Goal: Transaction & Acquisition: Purchase product/service

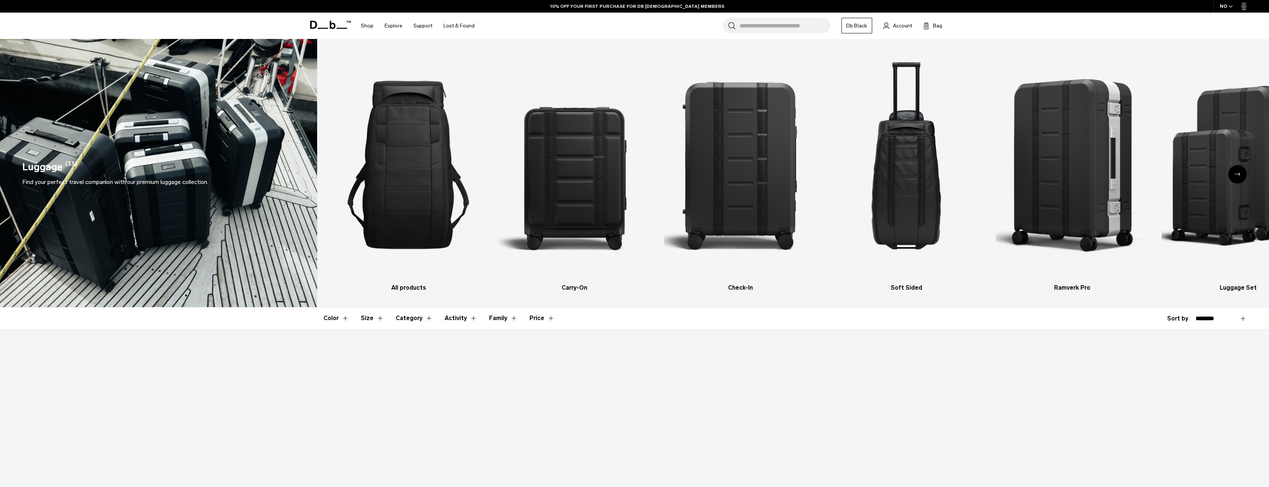
click at [759, 26] on input "Search for Bags, Luggage..." at bounding box center [785, 26] width 91 height 16
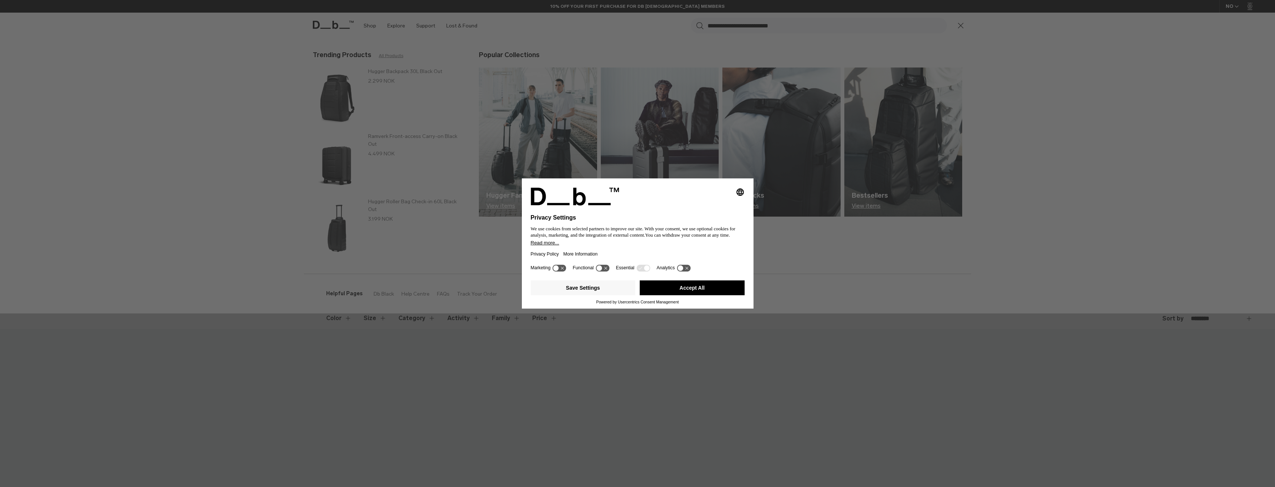
drag, startPoint x: 778, startPoint y: 80, endPoint x: 760, endPoint y: 46, distance: 38.2
click at [779, 80] on div "Selecting an option will immediately change the language Privacy Settings We us…" at bounding box center [637, 243] width 1275 height 487
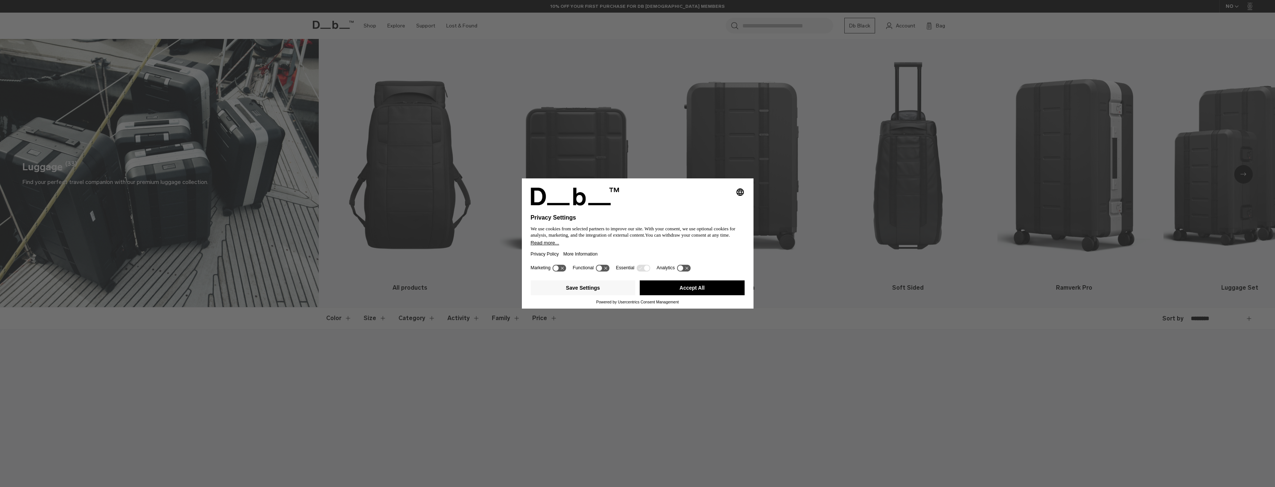
click at [765, 26] on div "Selecting an option will immediately change the language Privacy Settings We us…" at bounding box center [637, 243] width 1275 height 487
click at [590, 294] on button "Save Settings" at bounding box center [583, 287] width 105 height 15
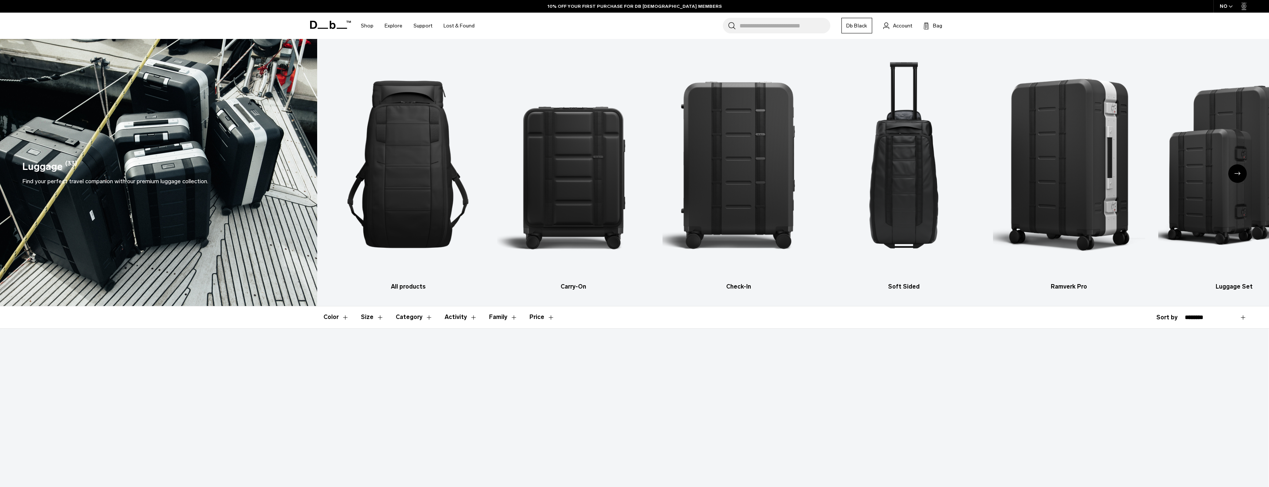
click at [759, 26] on input "Search for Bags, Luggage..." at bounding box center [785, 26] width 91 height 16
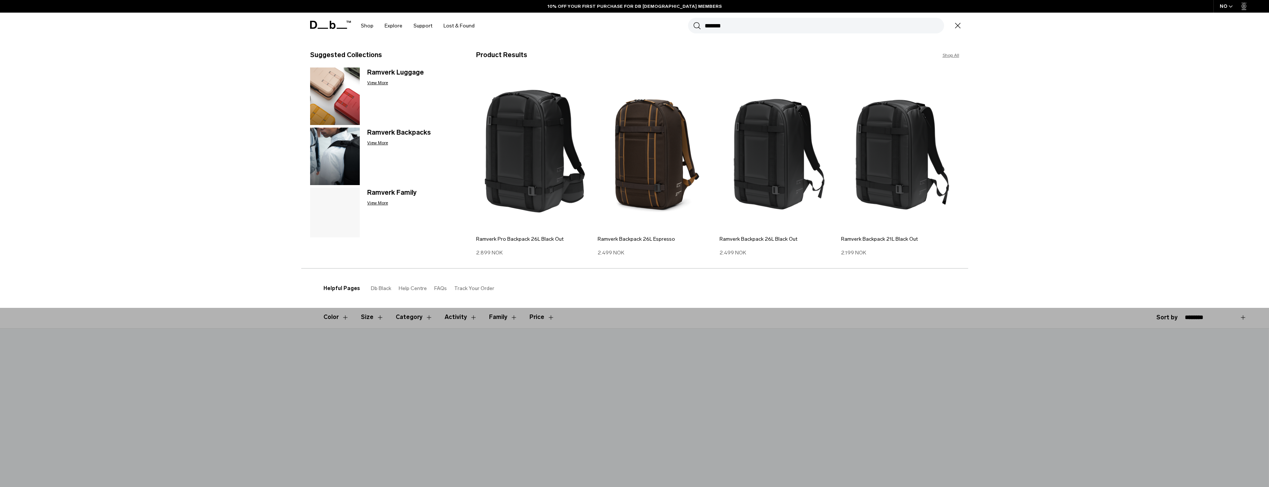
type input "*******"
click at [693, 21] on button "Search" at bounding box center [697, 25] width 8 height 8
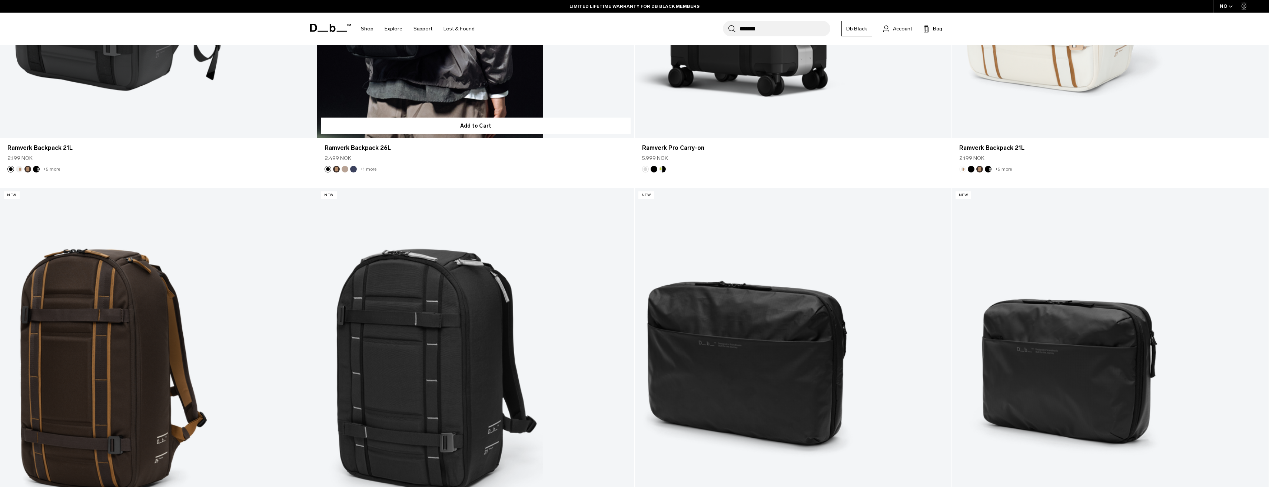
scroll to position [556, 0]
